Goal: Task Accomplishment & Management: Manage account settings

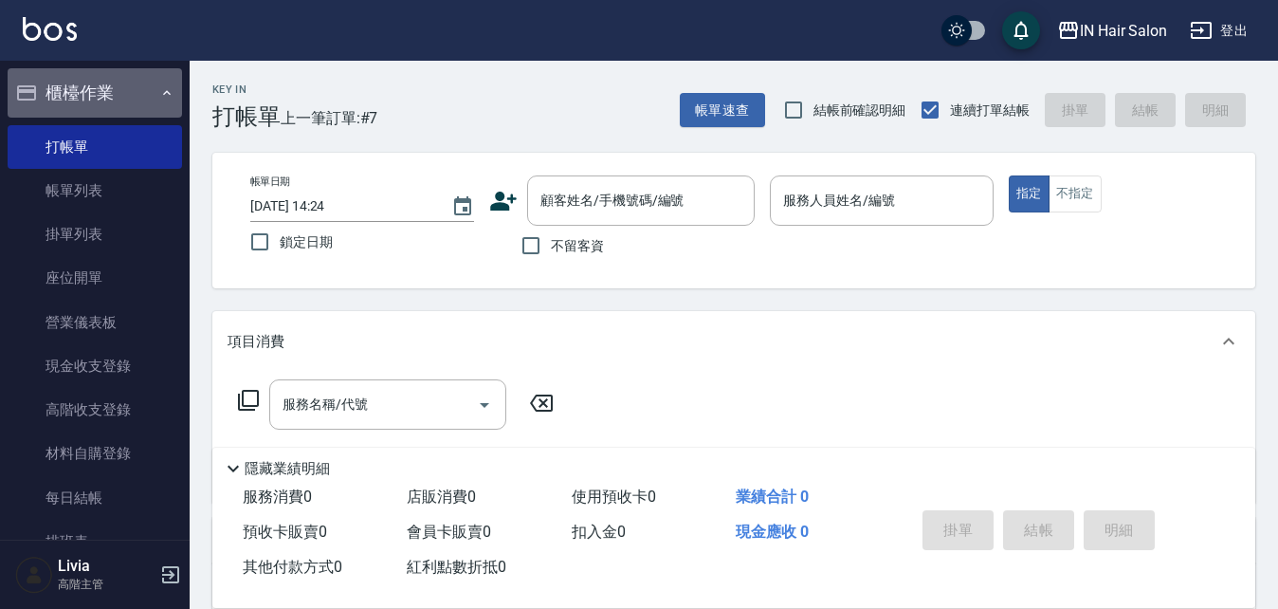
click at [159, 90] on icon "button" at bounding box center [166, 92] width 15 height 15
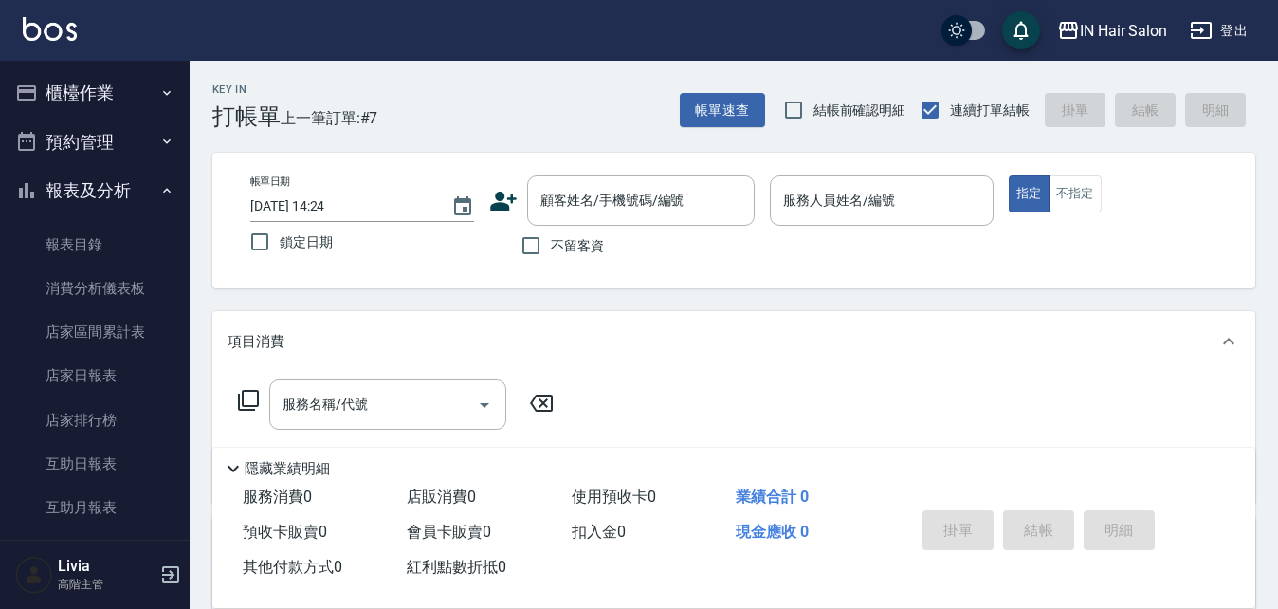
click at [157, 181] on button "報表及分析" at bounding box center [95, 190] width 174 height 49
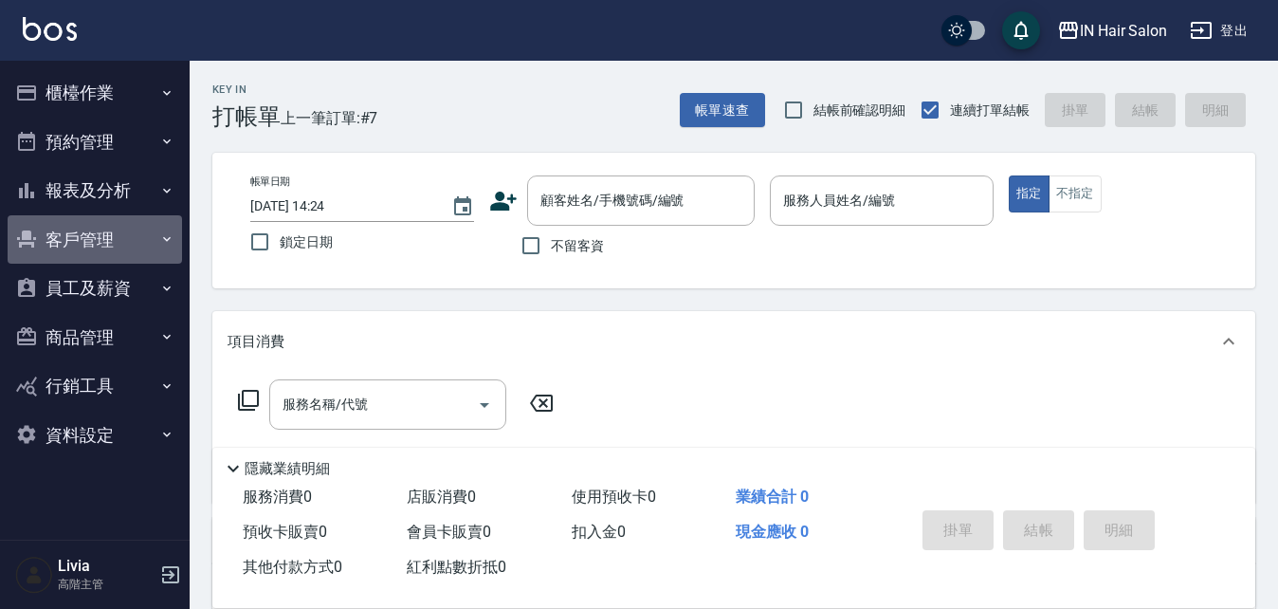
click at [154, 237] on button "客戶管理" at bounding box center [95, 239] width 174 height 49
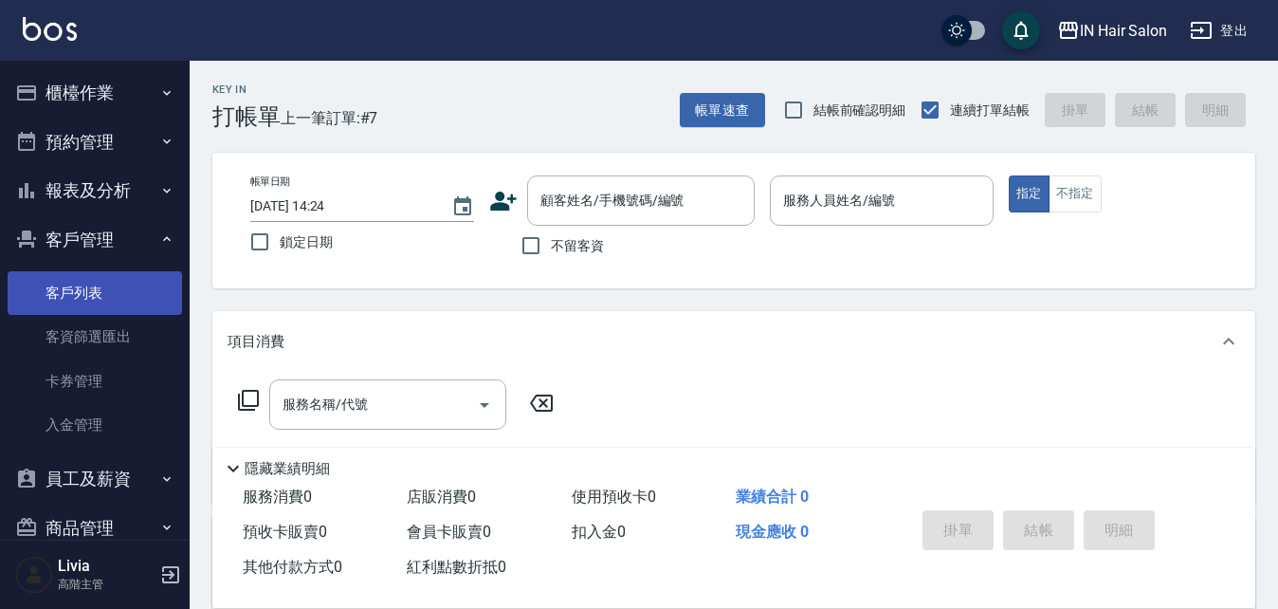
click at [82, 292] on link "客戶列表" at bounding box center [95, 293] width 174 height 44
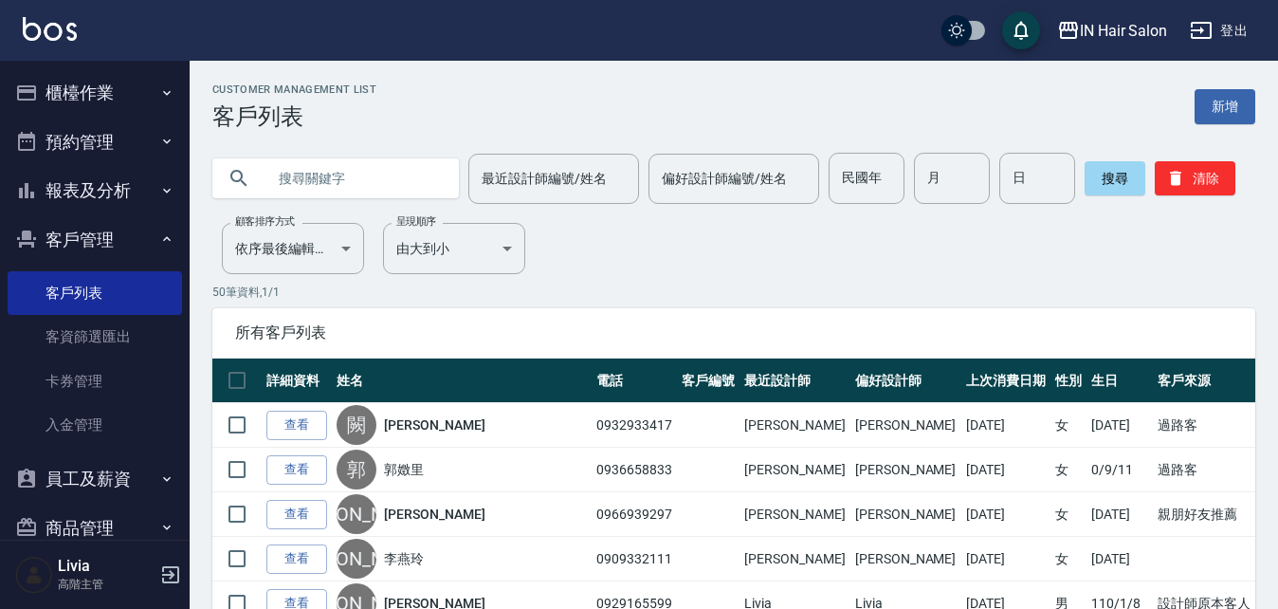
click at [296, 181] on input "text" at bounding box center [355, 178] width 178 height 51
type input "[PERSON_NAME]"
click at [1101, 174] on button "搜尋" at bounding box center [1115, 178] width 61 height 34
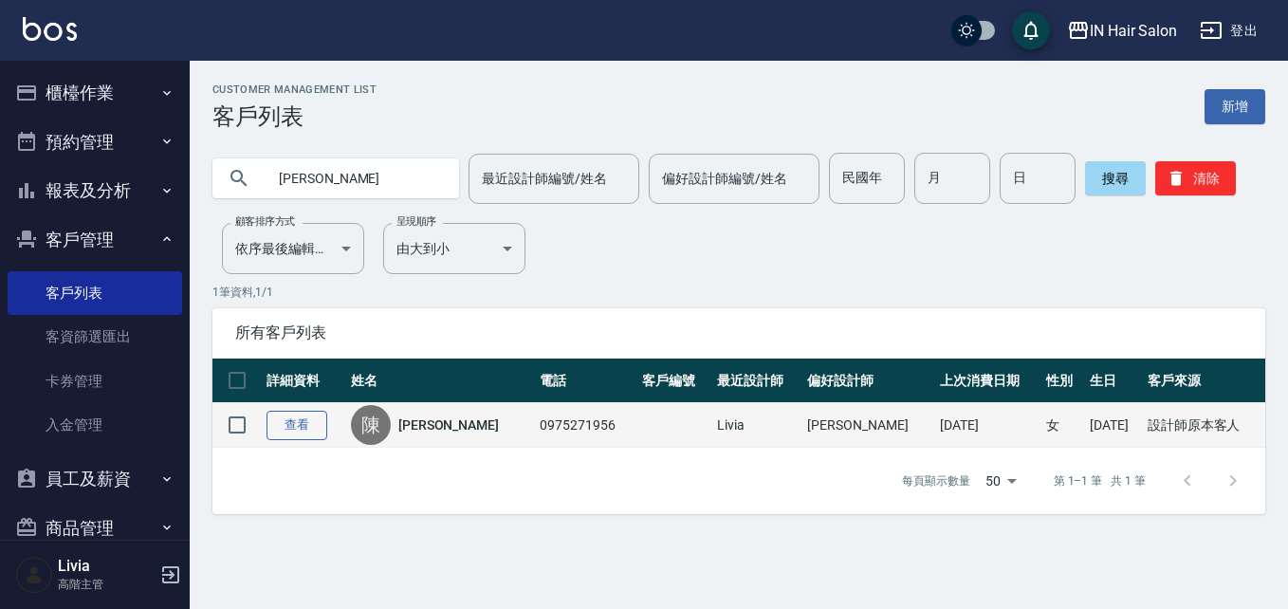
click at [305, 427] on link "查看" at bounding box center [296, 425] width 61 height 29
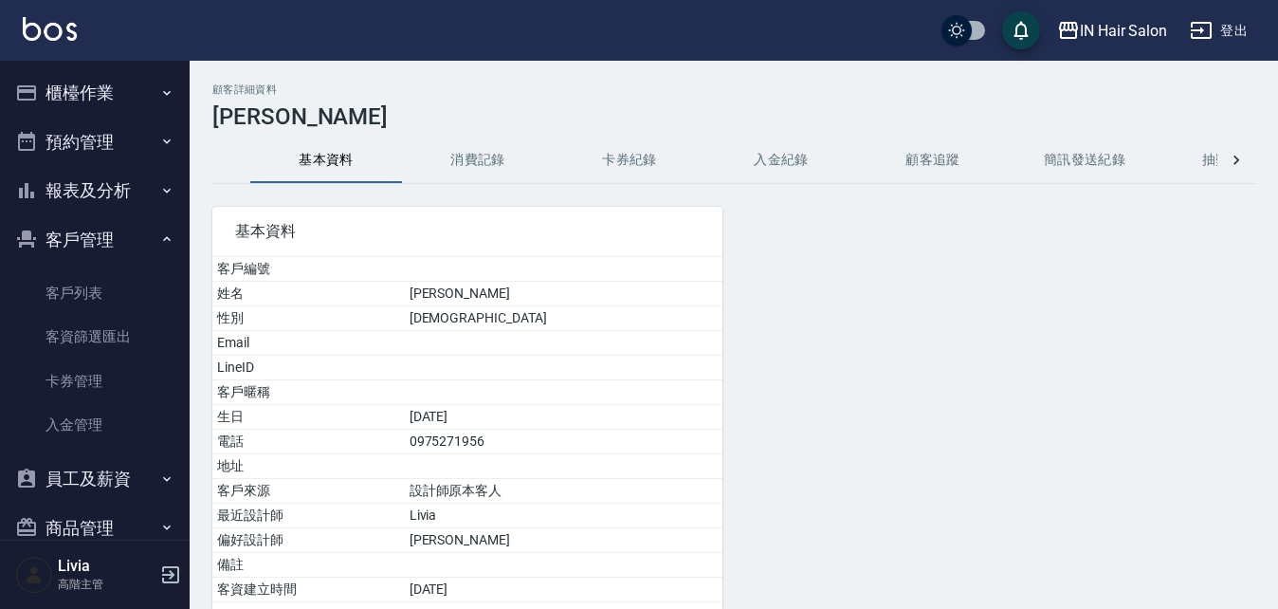
click at [780, 161] on button "入金紀錄" at bounding box center [781, 160] width 152 height 46
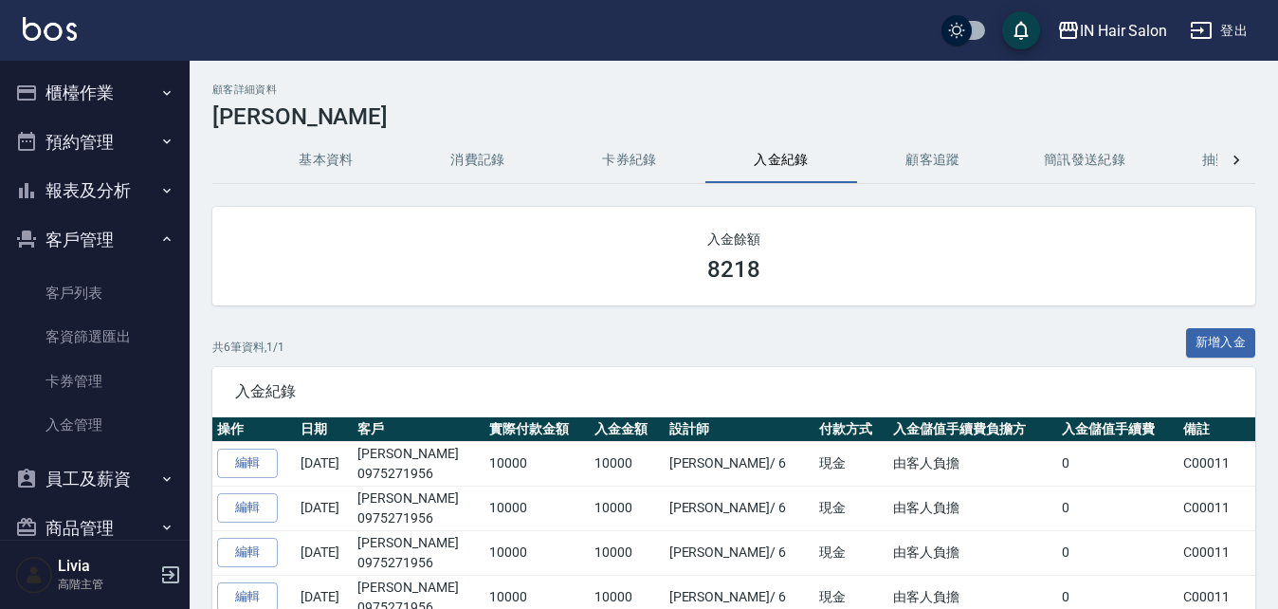
click at [476, 161] on button "消費記錄" at bounding box center [478, 160] width 152 height 46
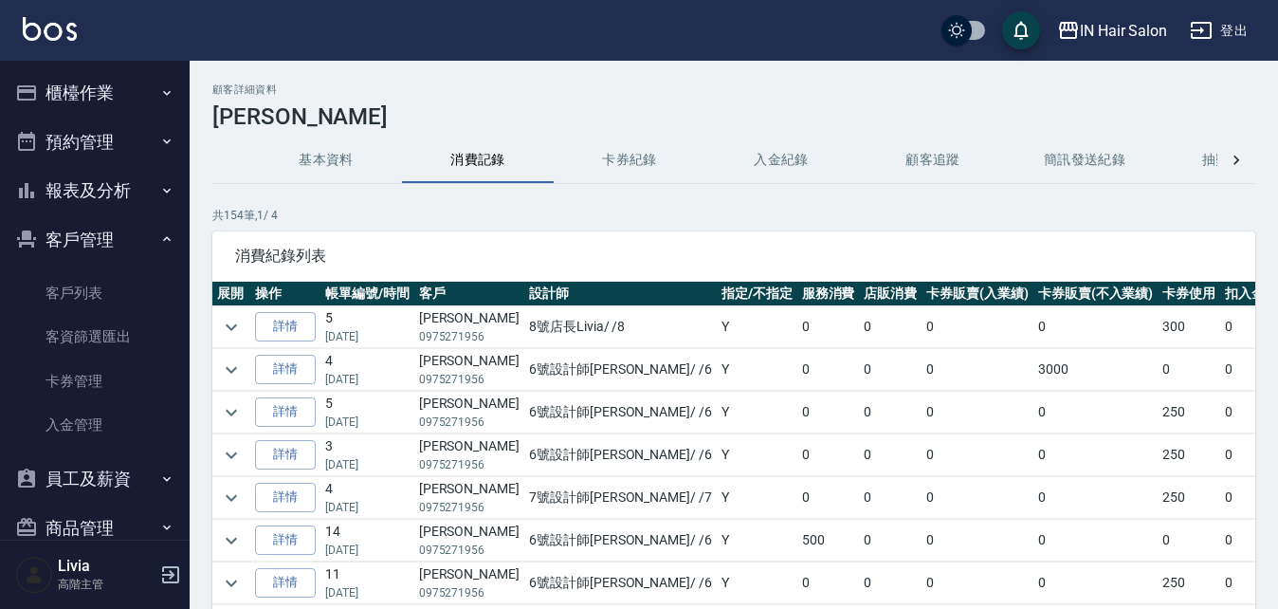
click at [336, 159] on button "基本資料" at bounding box center [326, 160] width 152 height 46
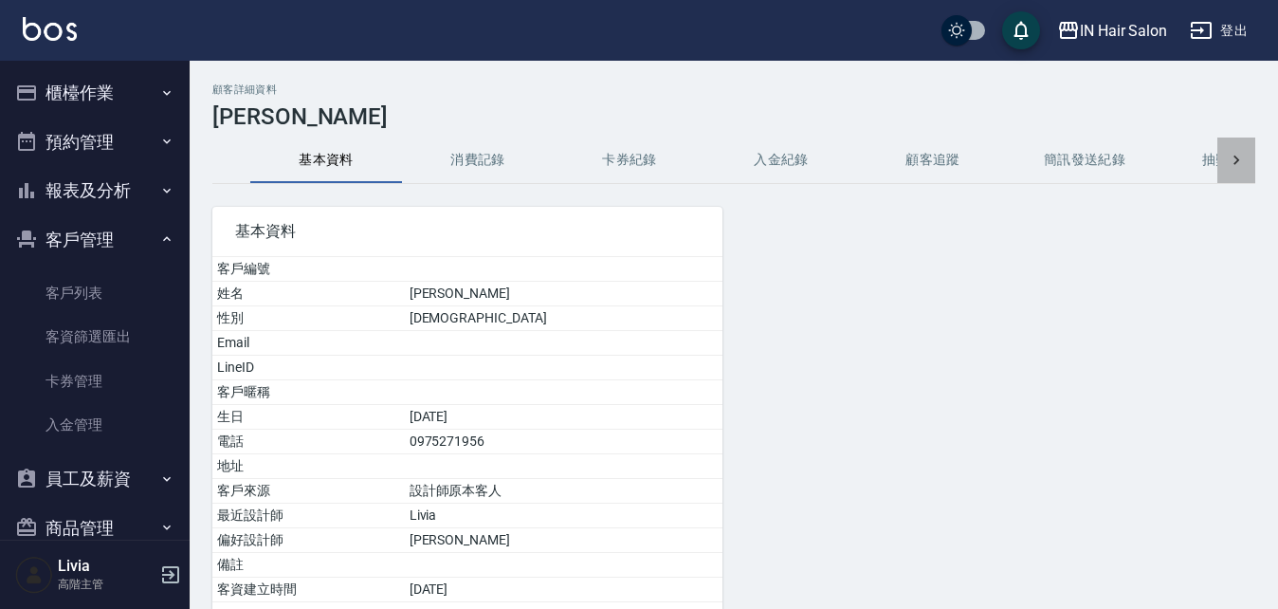
click at [1236, 156] on icon at bounding box center [1236, 160] width 19 height 19
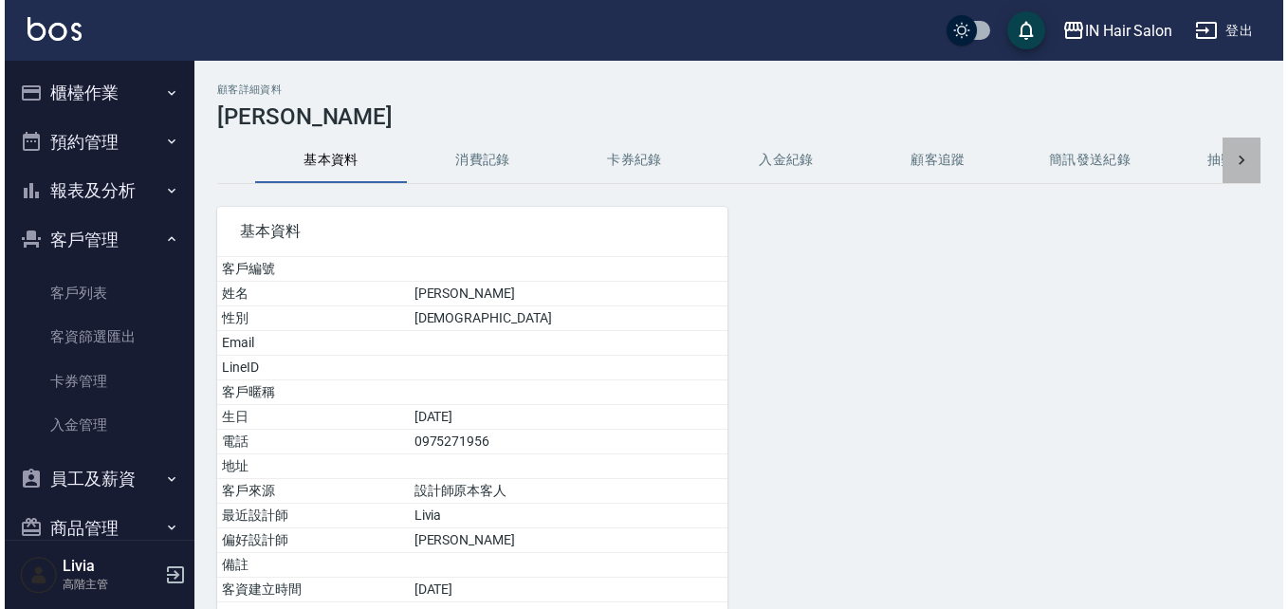
scroll to position [0, 95]
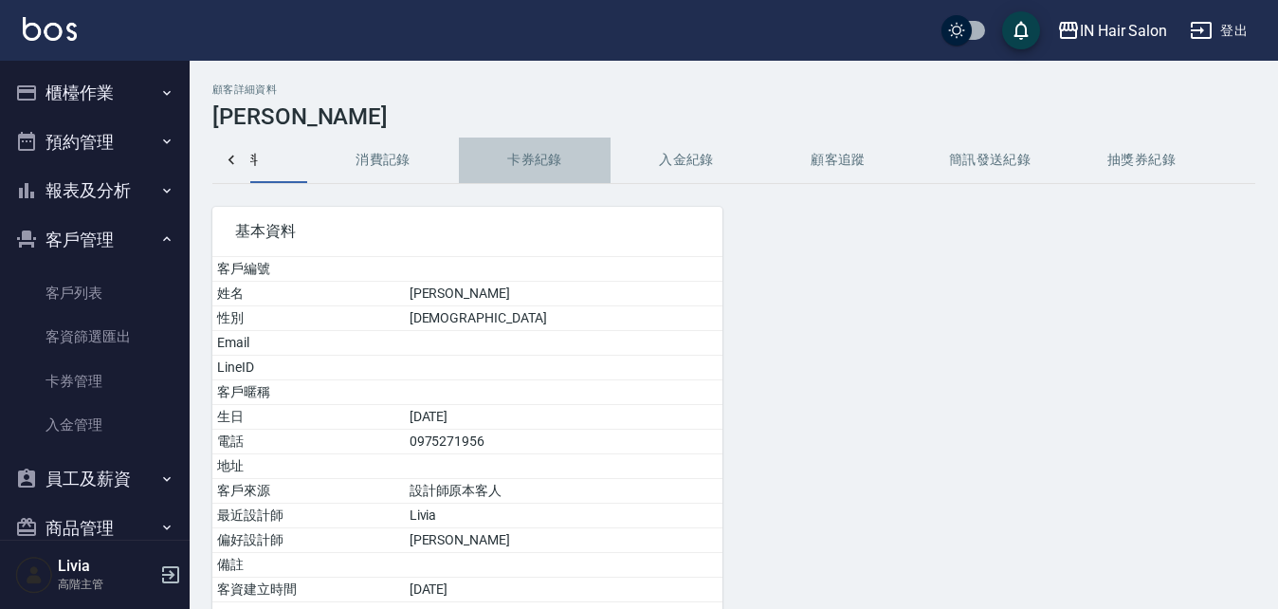
click at [545, 161] on button "卡券紀錄" at bounding box center [535, 160] width 152 height 46
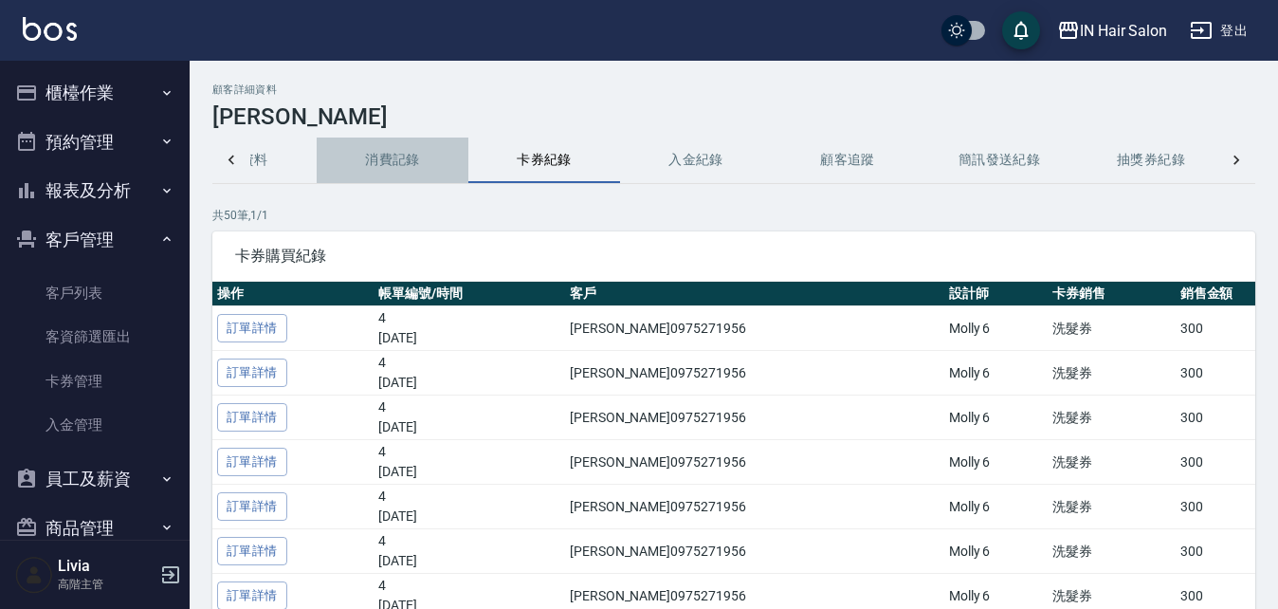
click at [416, 151] on button "消費記錄" at bounding box center [393, 160] width 152 height 46
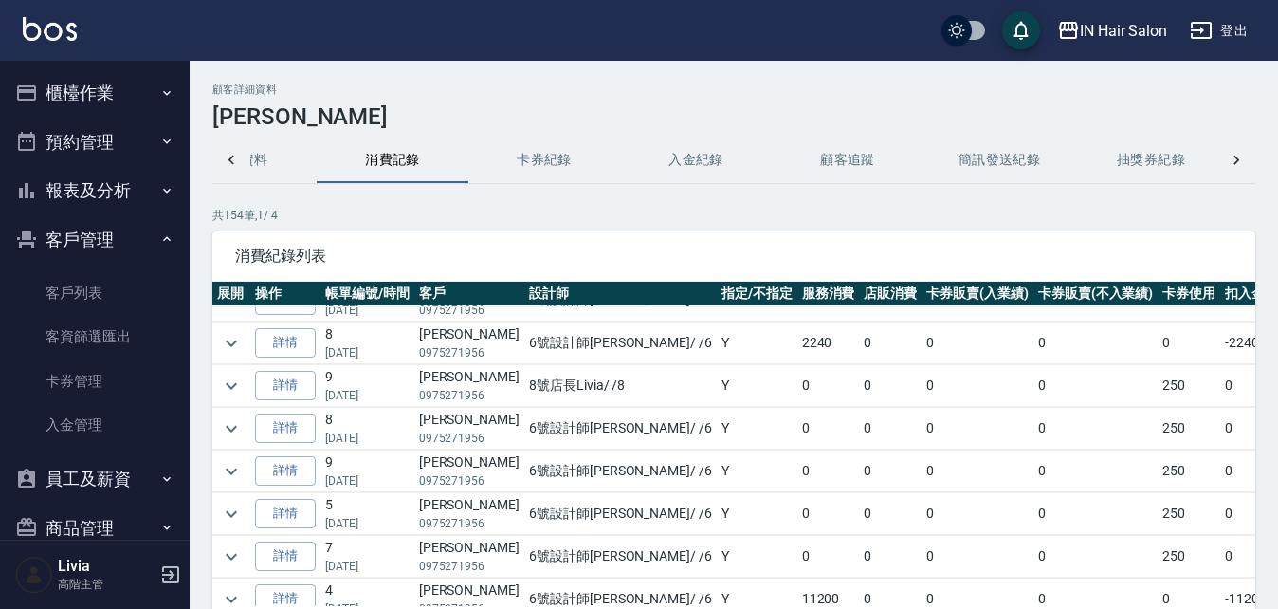
scroll to position [284, 0]
click at [281, 343] on link "詳情" at bounding box center [285, 340] width 61 height 29
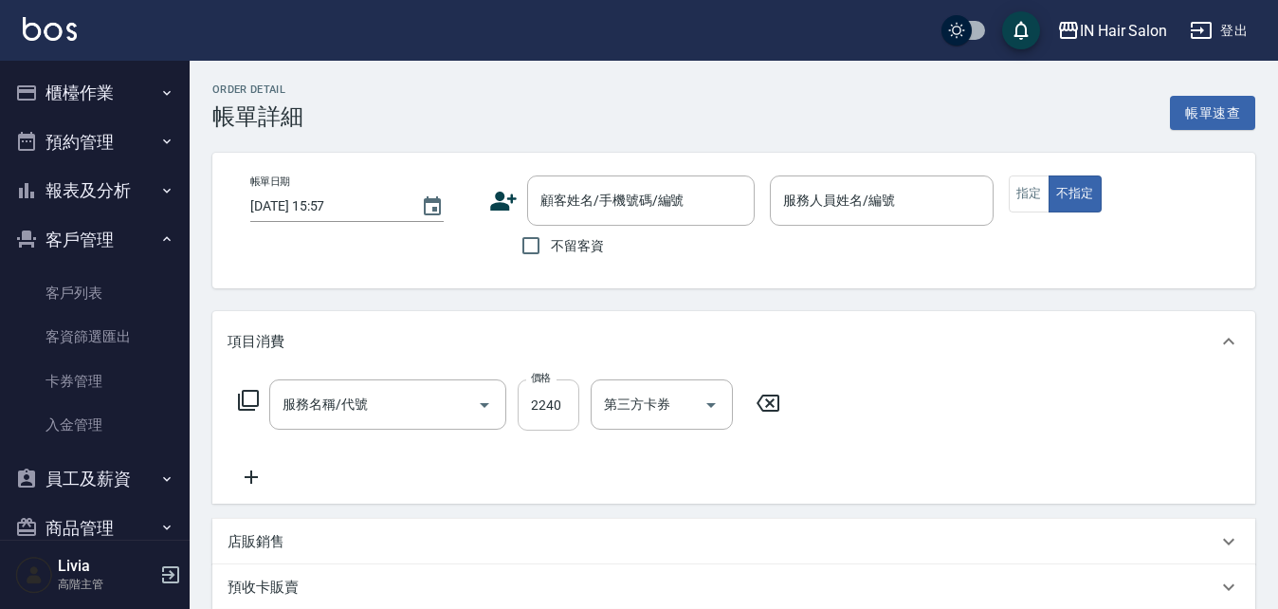
type input "染(2000以上)(403)"
type input "[DATE] 14:29"
type input "6號設計師[PERSON_NAME]-6"
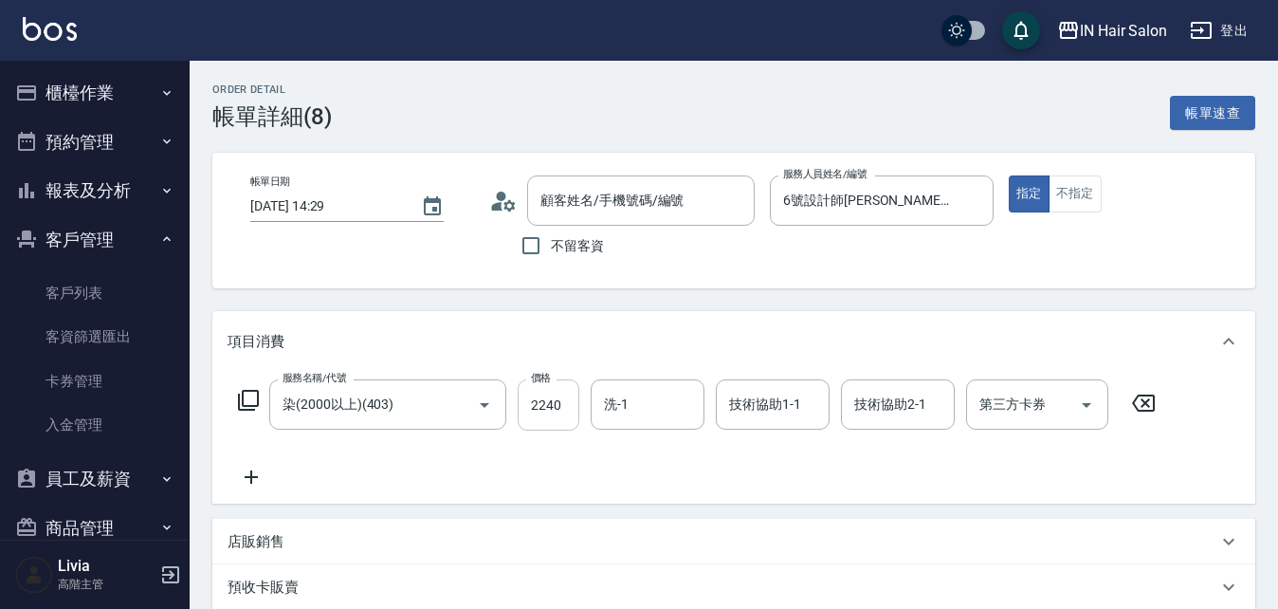
type input "[PERSON_NAME]/0975271956/"
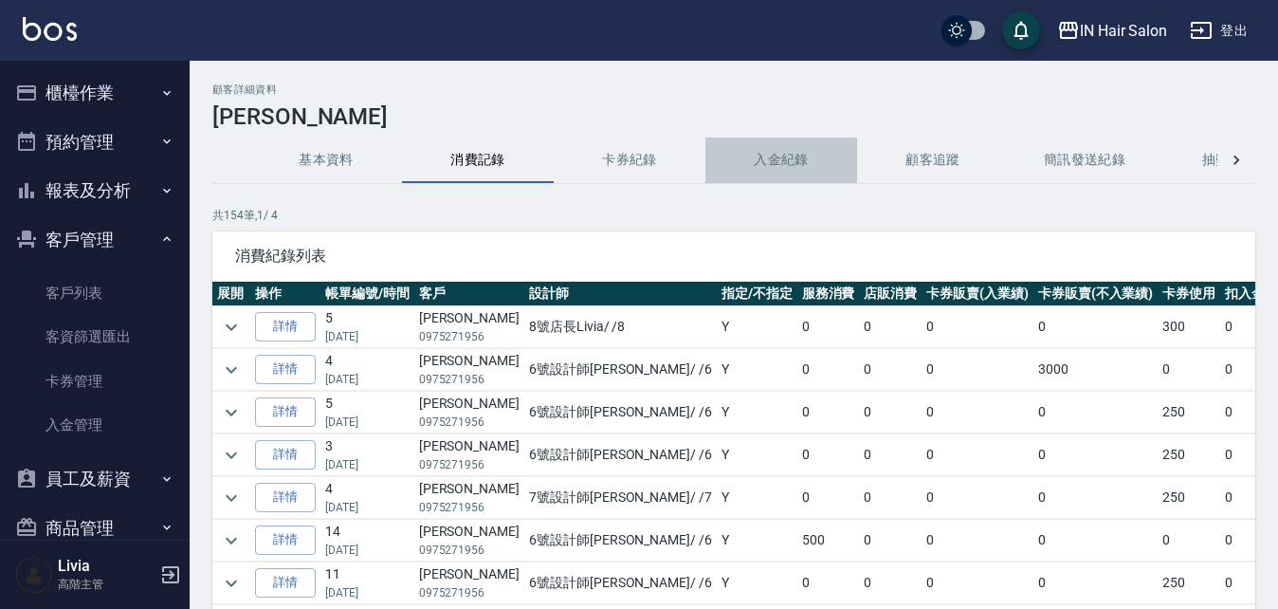
click at [789, 160] on button "入金紀錄" at bounding box center [781, 160] width 152 height 46
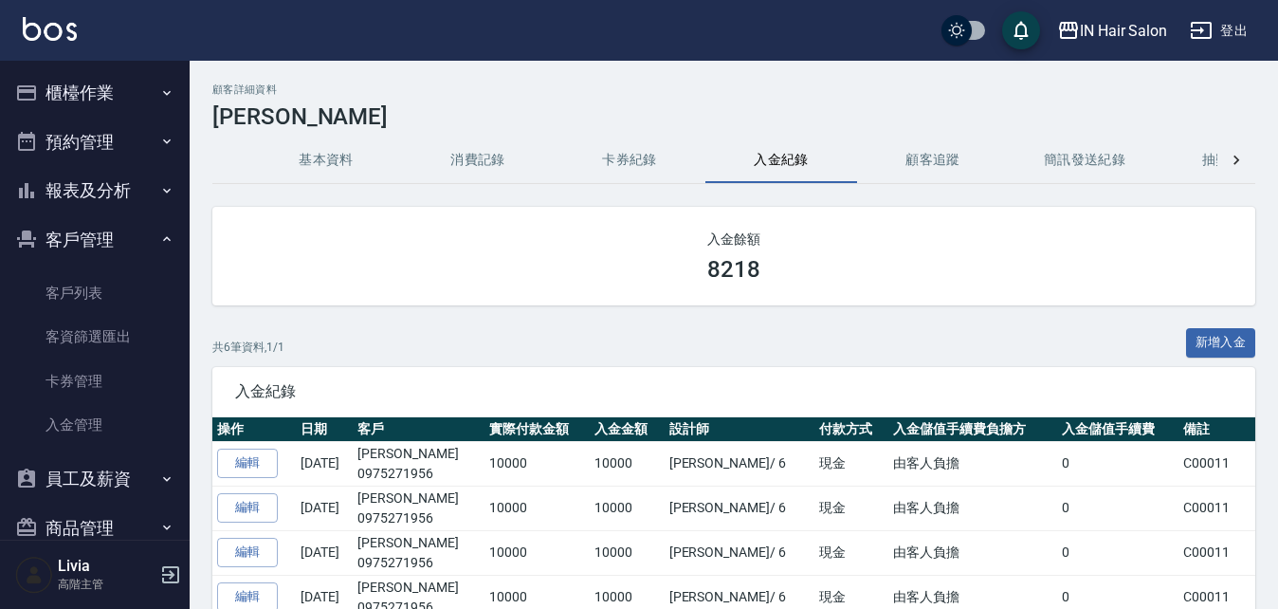
click at [163, 237] on icon "button" at bounding box center [167, 239] width 8 height 5
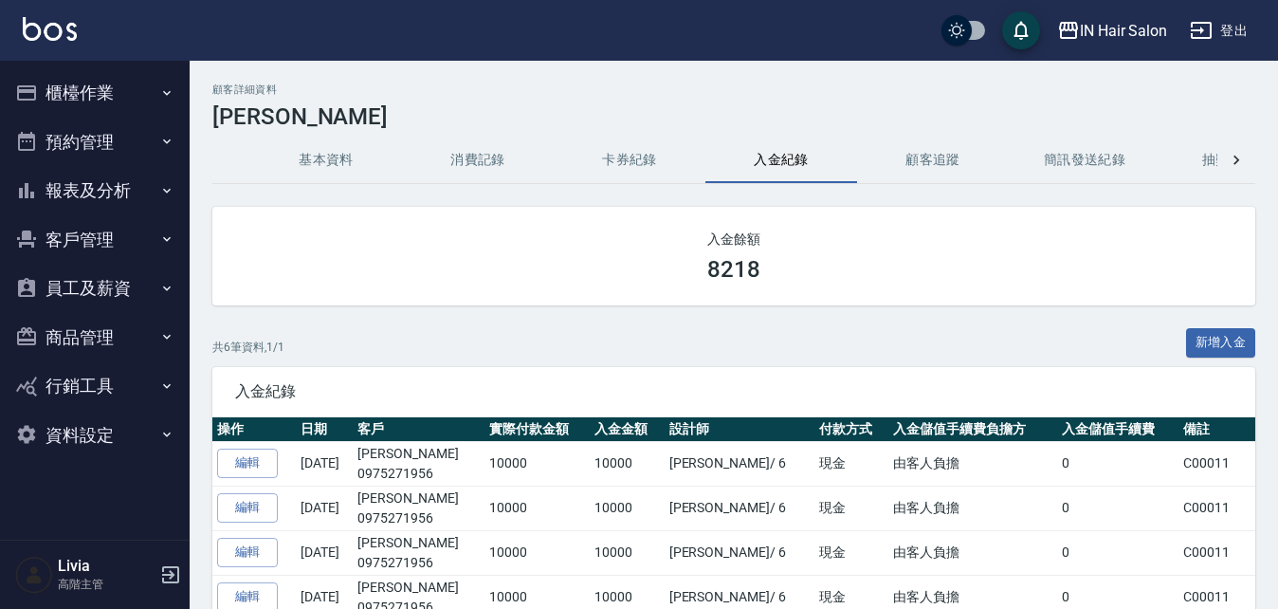
click at [116, 88] on button "櫃檯作業" at bounding box center [95, 92] width 174 height 49
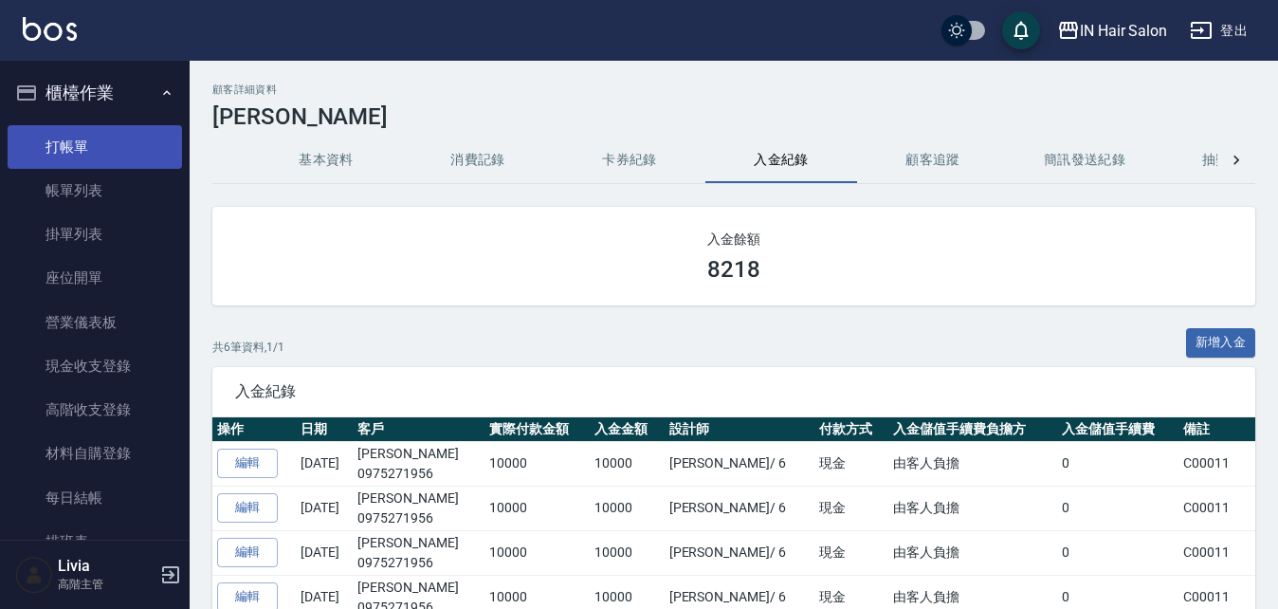
click at [91, 147] on link "打帳單" at bounding box center [95, 147] width 174 height 44
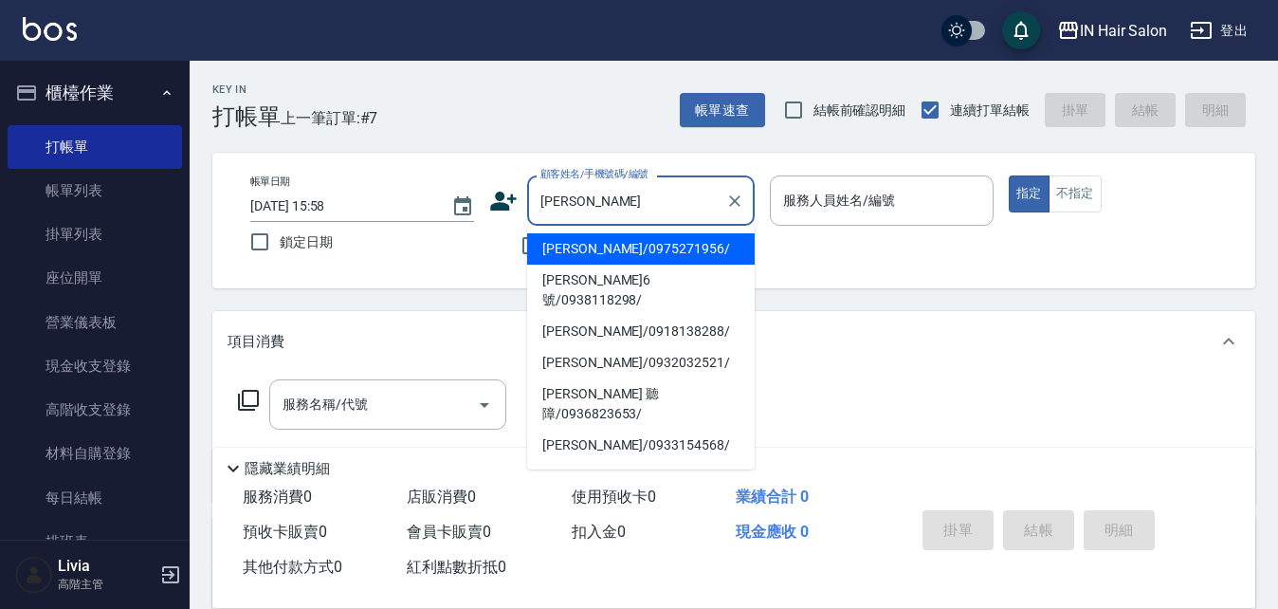
click at [557, 246] on li "[PERSON_NAME]/0975271956/" at bounding box center [641, 248] width 228 height 31
type input "[PERSON_NAME]/0975271956/"
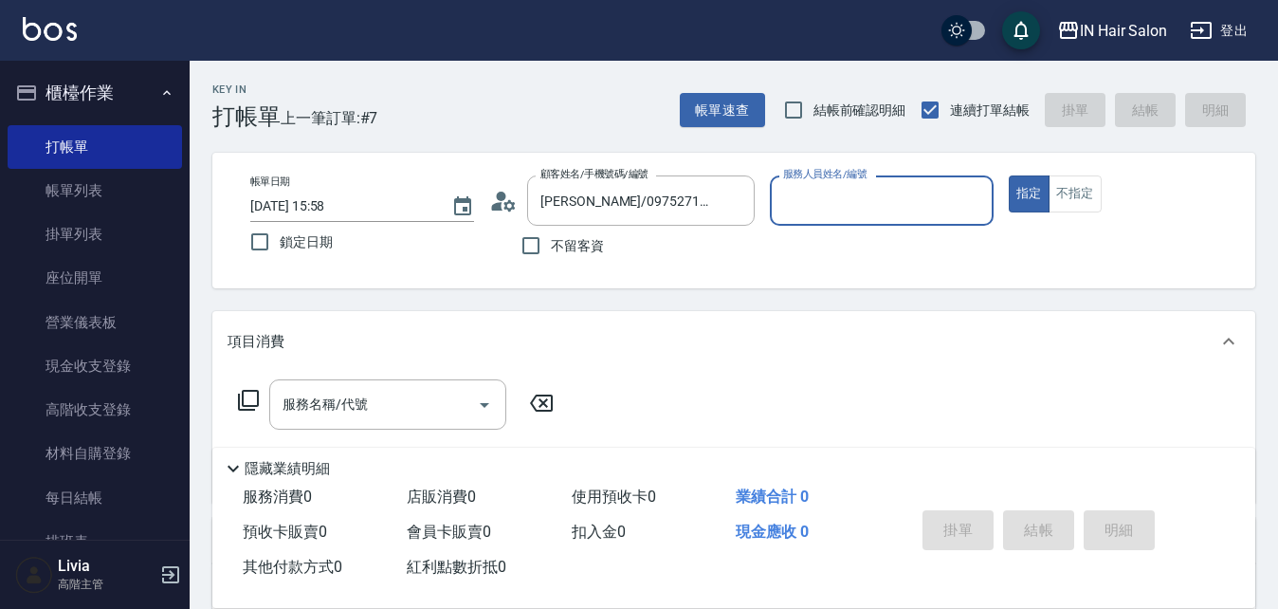
type input "6號設計師[PERSON_NAME]-6"
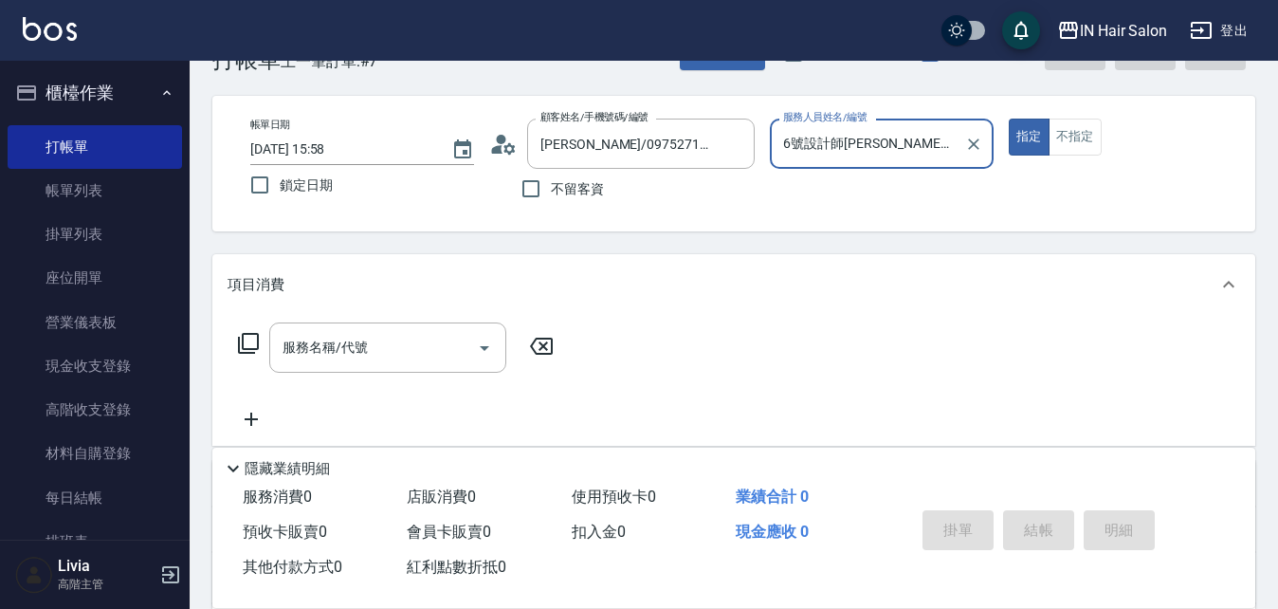
scroll to position [40, 0]
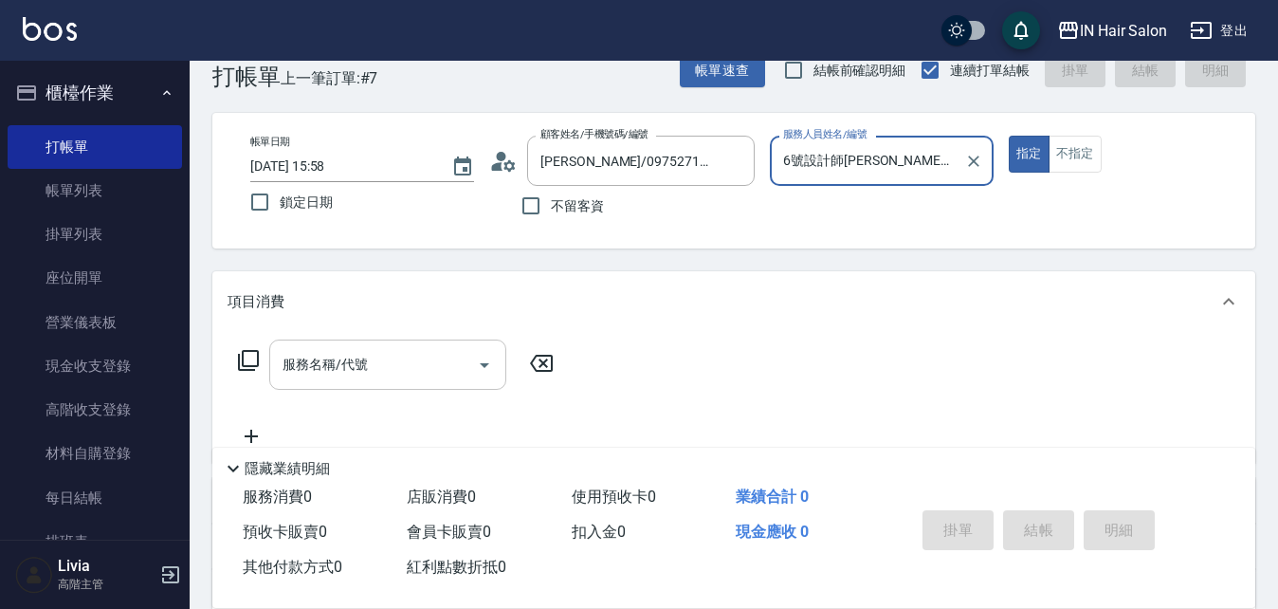
click at [481, 364] on icon "Open" at bounding box center [484, 365] width 23 height 23
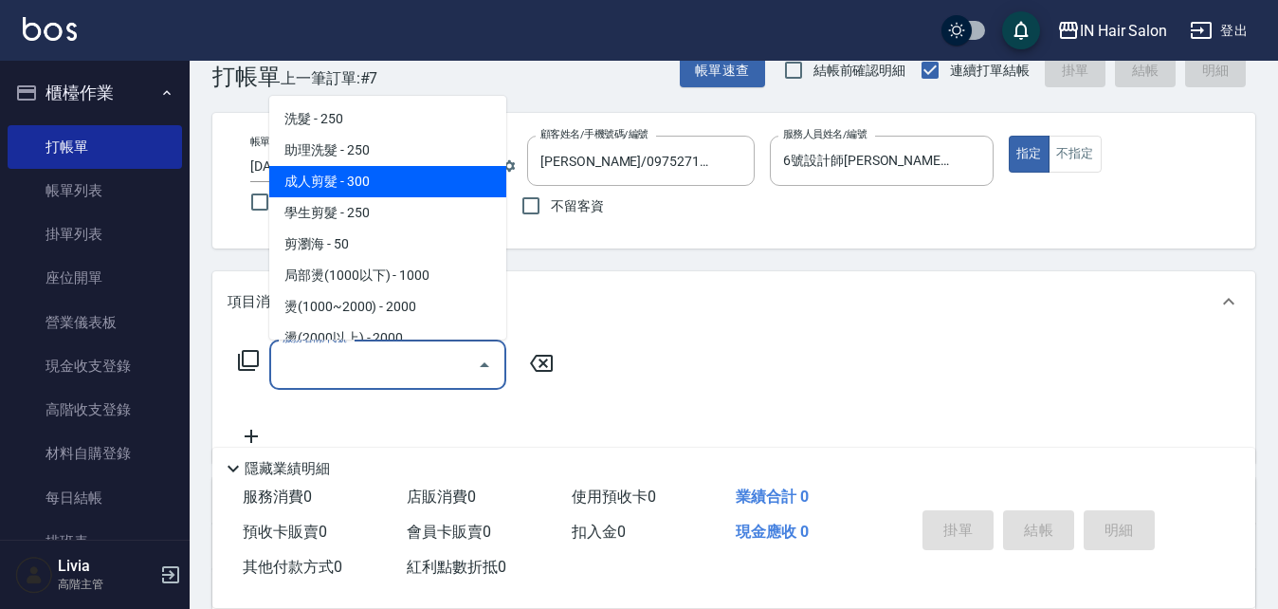
click at [338, 192] on span "成人剪髮 - 300" at bounding box center [387, 181] width 237 height 31
type input "成人剪髮(201)"
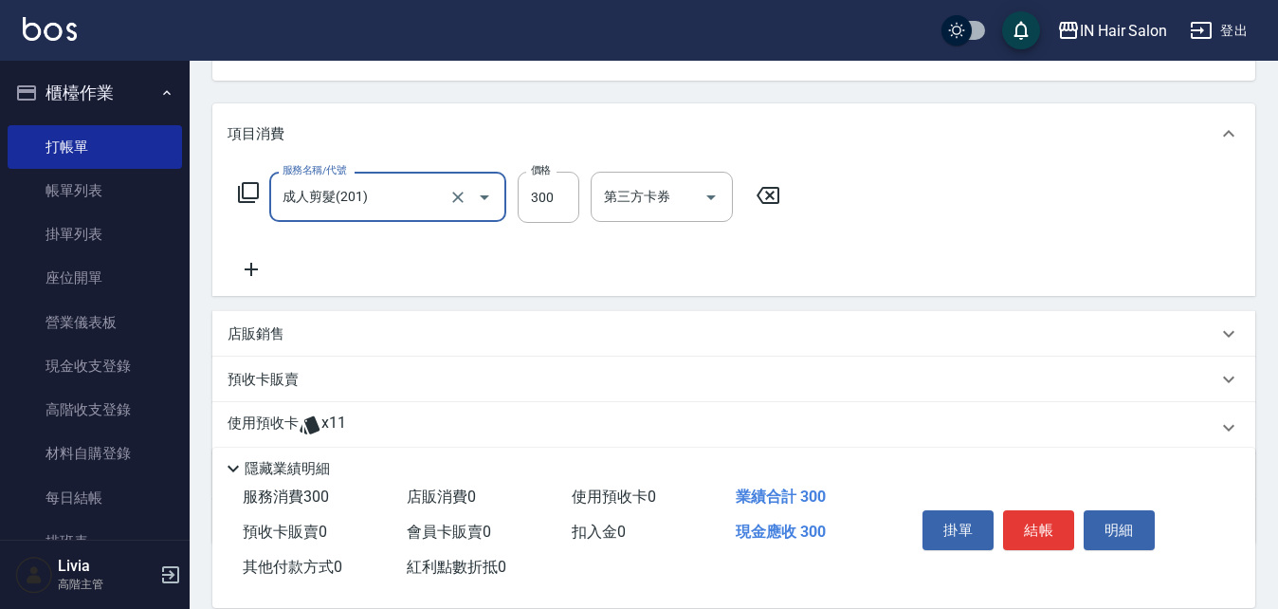
scroll to position [325, 0]
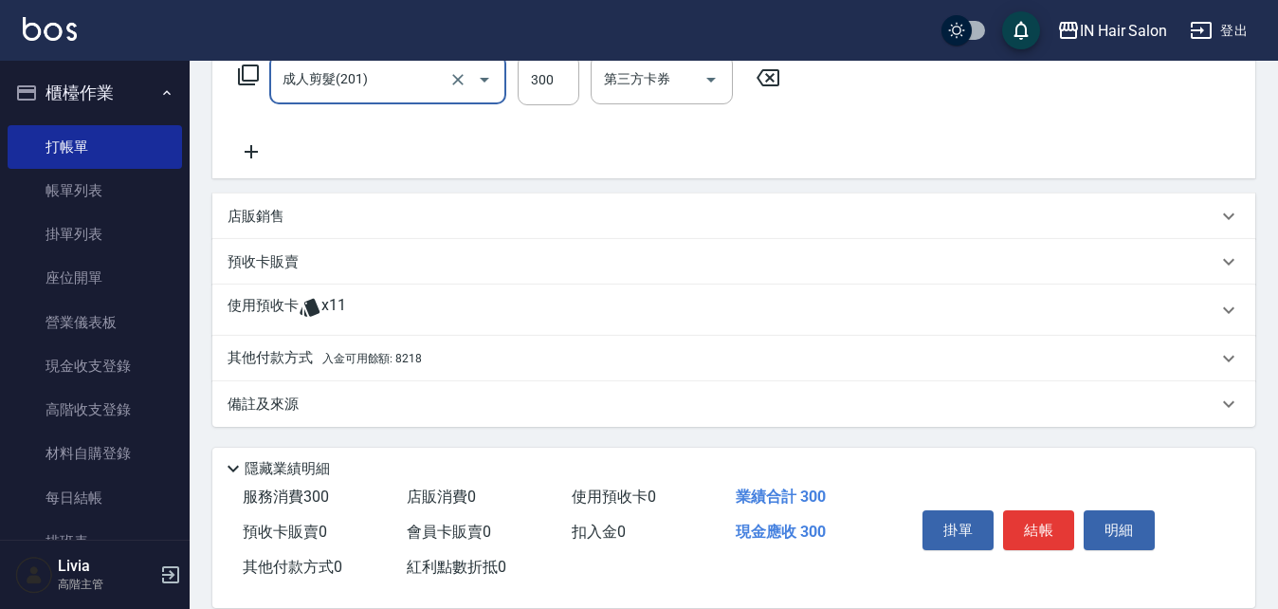
click at [1225, 354] on icon at bounding box center [1229, 358] width 23 height 23
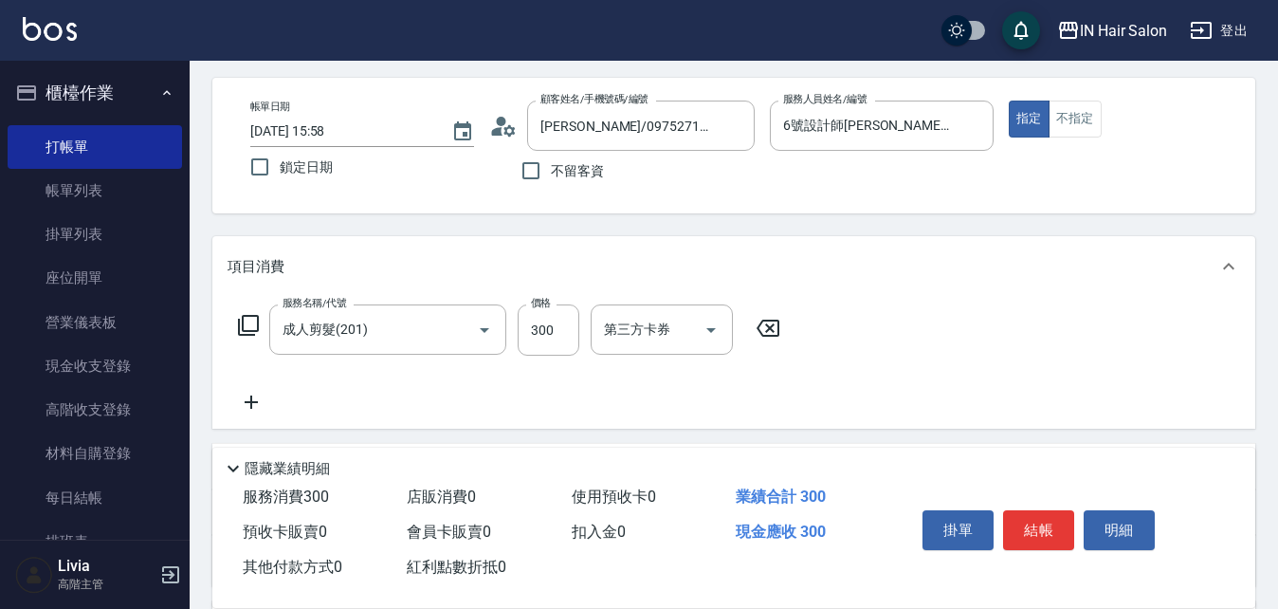
scroll to position [0, 0]
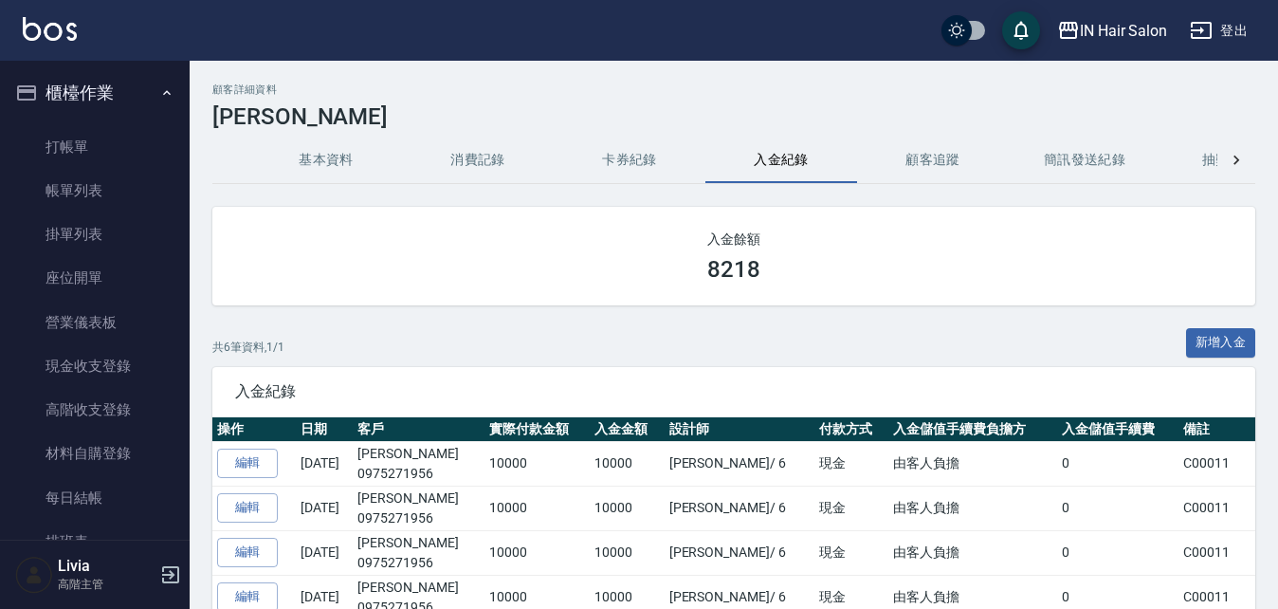
click at [643, 160] on button "卡券紀錄" at bounding box center [630, 160] width 152 height 46
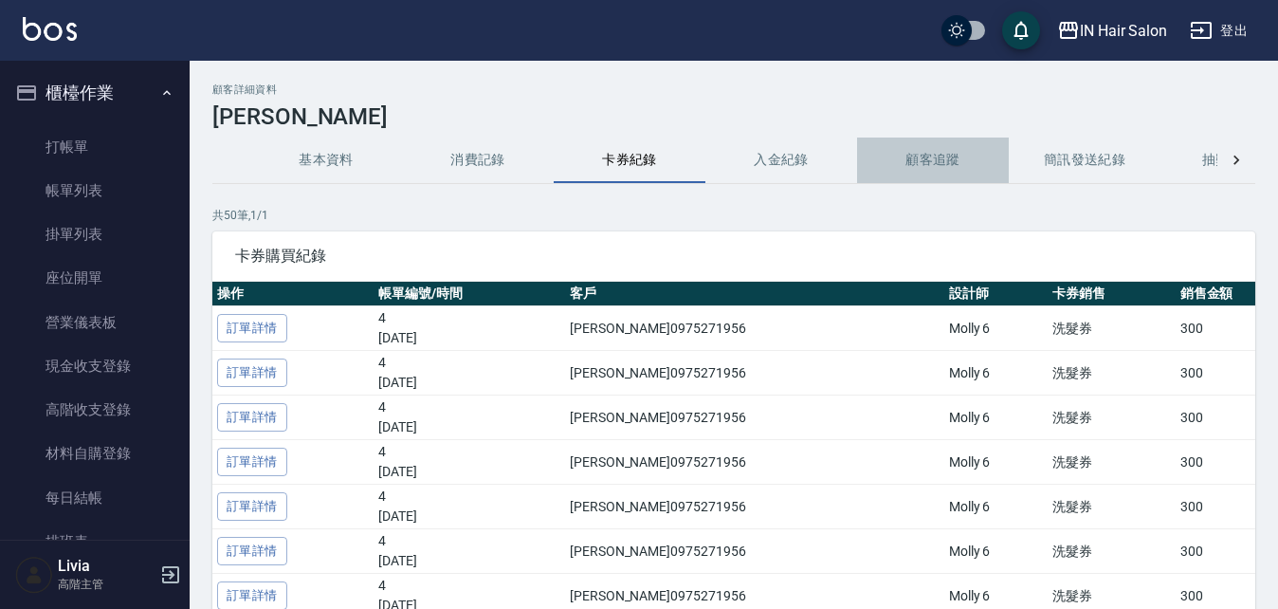
click at [914, 155] on button "顧客追蹤" at bounding box center [933, 160] width 152 height 46
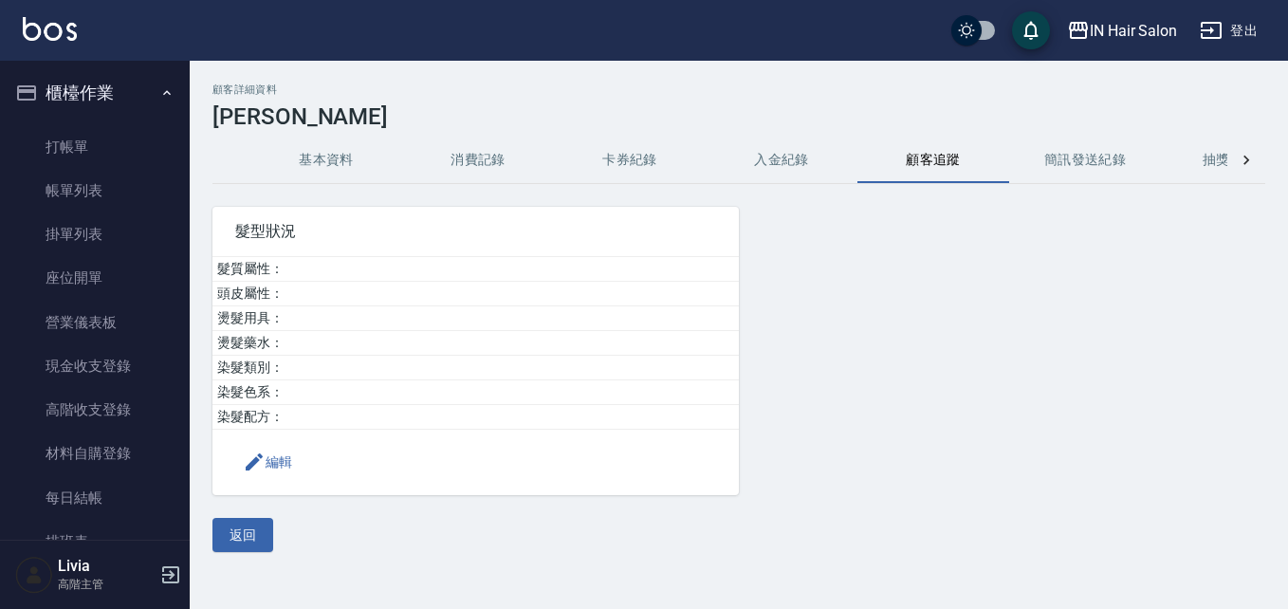
click at [1240, 156] on icon at bounding box center [1245, 160] width 19 height 19
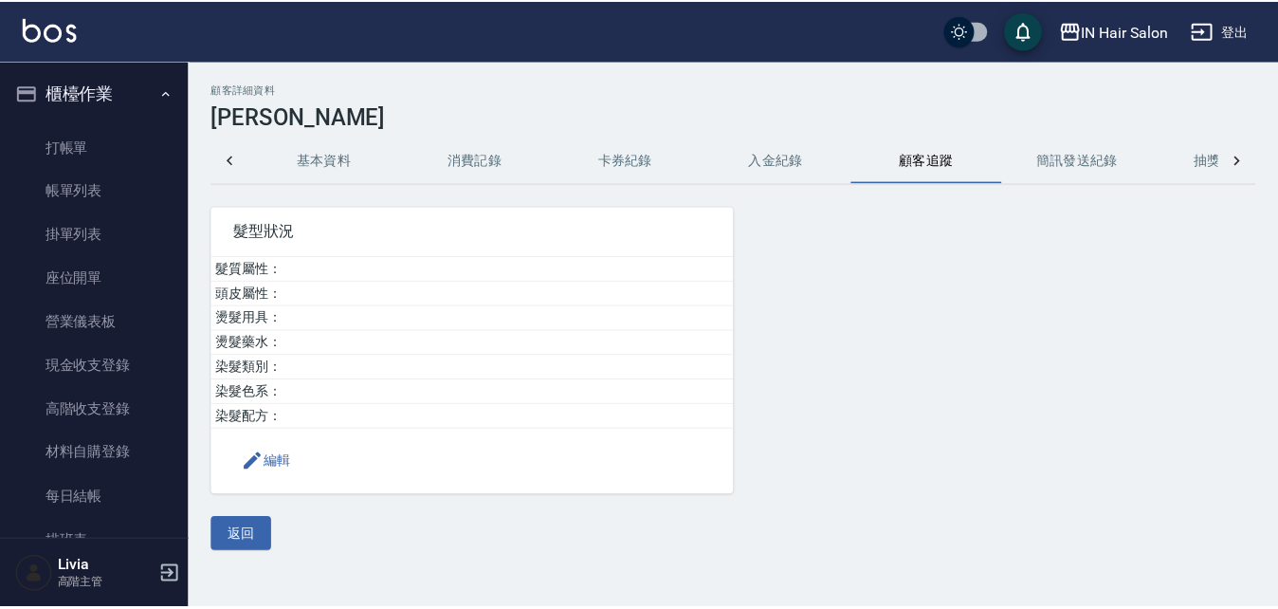
scroll to position [0, 85]
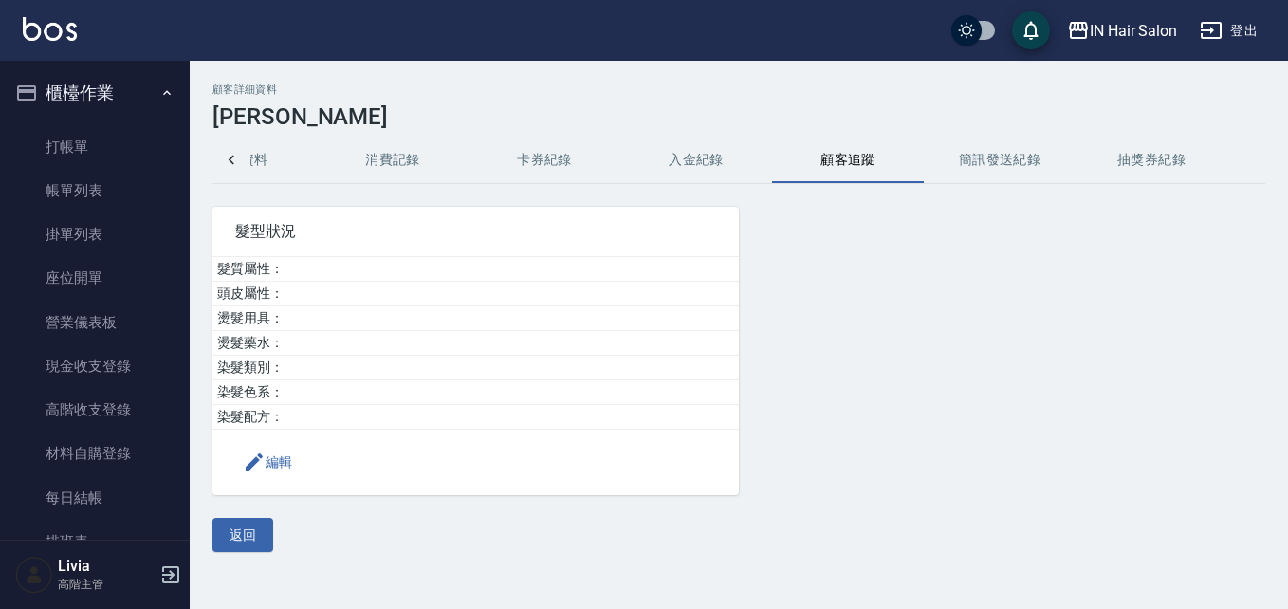
click at [402, 150] on button "消費記錄" at bounding box center [393, 160] width 152 height 46
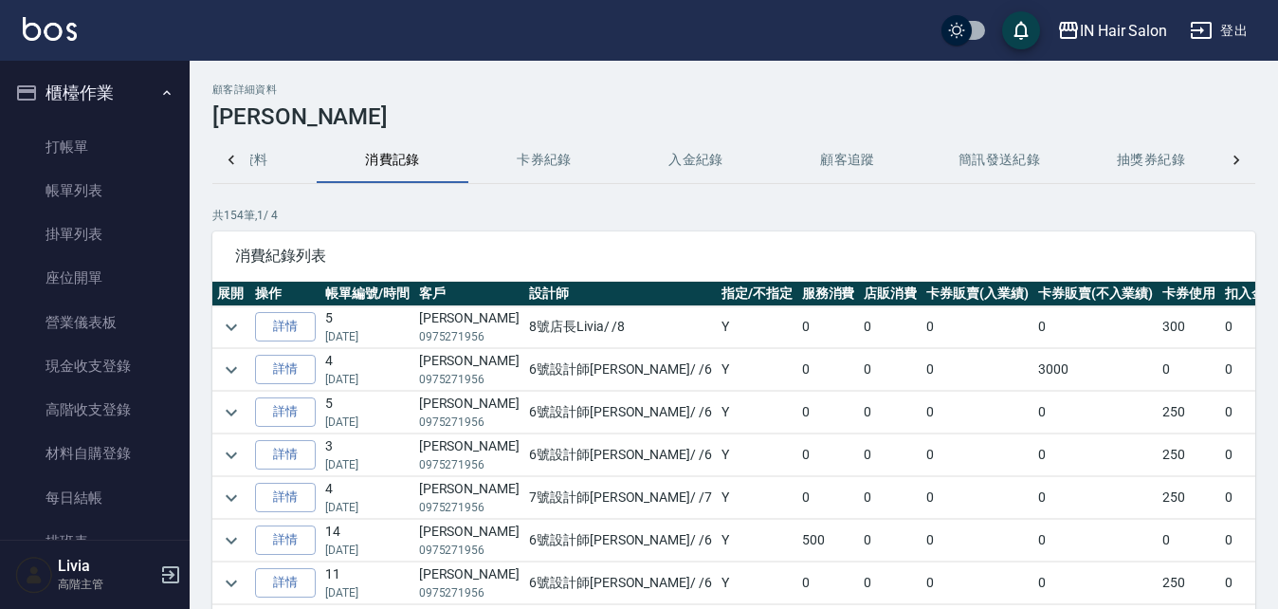
click at [706, 160] on button "入金紀錄" at bounding box center [696, 160] width 152 height 46
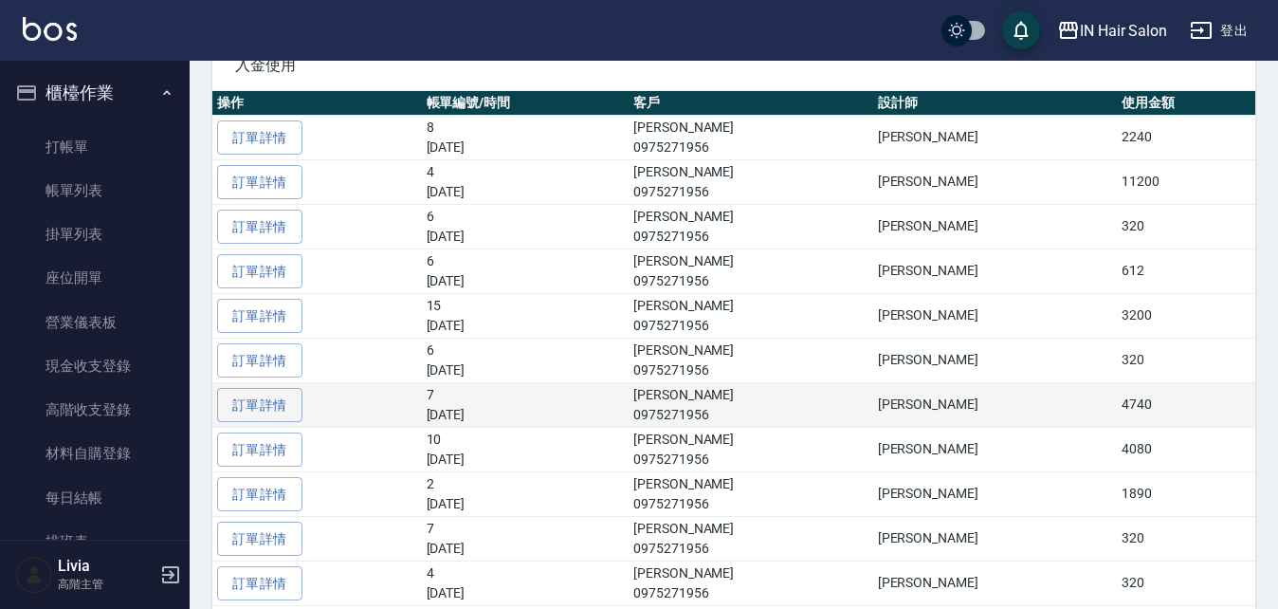
scroll to position [853, 0]
